Goal: Contribute content: Contribute content

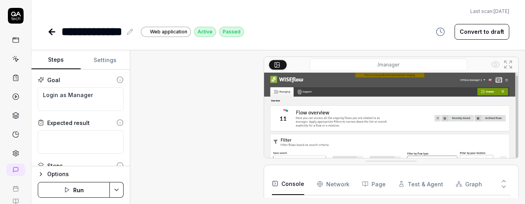
type textarea "*"
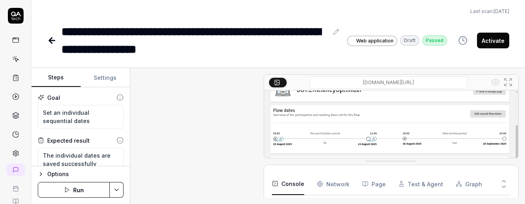
type textarea "*"
